Goal: Check status: Check status

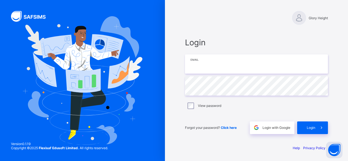
type input "**********"
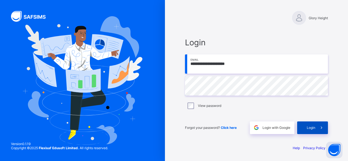
click at [305, 131] on div "Login" at bounding box center [312, 128] width 31 height 13
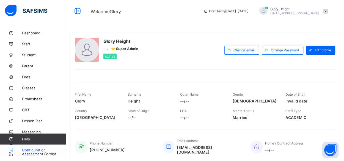
click at [41, 149] on span "Configuration" at bounding box center [44, 150] width 44 height 4
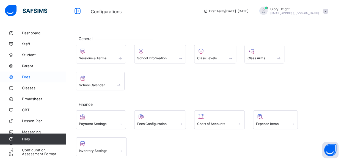
click at [32, 78] on span "Fees" at bounding box center [44, 77] width 44 height 4
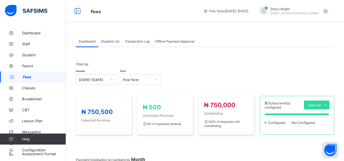
click at [170, 40] on span "Offline Payment Approval" at bounding box center [174, 41] width 39 height 4
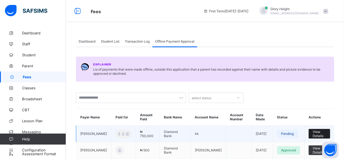
click at [312, 132] on div "View Details" at bounding box center [319, 134] width 21 height 10
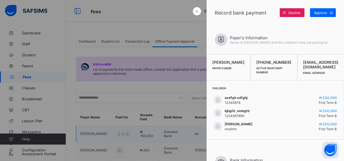
click at [312, 132] on div "Children asdfgh sdfghj 12345678 ₦ 250,000 First Term $ kjhgfd ,mnhgfd 123456789…" at bounding box center [276, 110] width 138 height 59
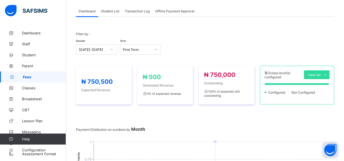
scroll to position [30, 0]
click at [184, 15] on div "Offline Payment Approval" at bounding box center [174, 11] width 45 height 11
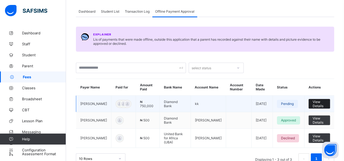
click at [319, 103] on span "View Details" at bounding box center [319, 104] width 13 height 8
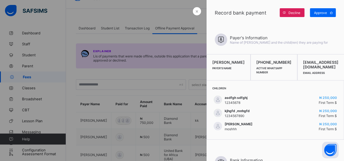
scroll to position [37, 0]
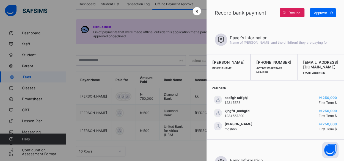
click at [193, 8] on div "×" at bounding box center [197, 11] width 8 height 8
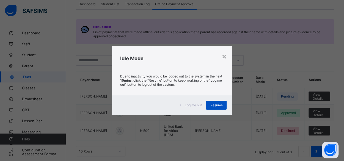
click at [220, 105] on span "Resume" at bounding box center [216, 105] width 12 height 4
click at [216, 102] on div "Resume" at bounding box center [216, 105] width 21 height 9
